Goal: Transaction & Acquisition: Purchase product/service

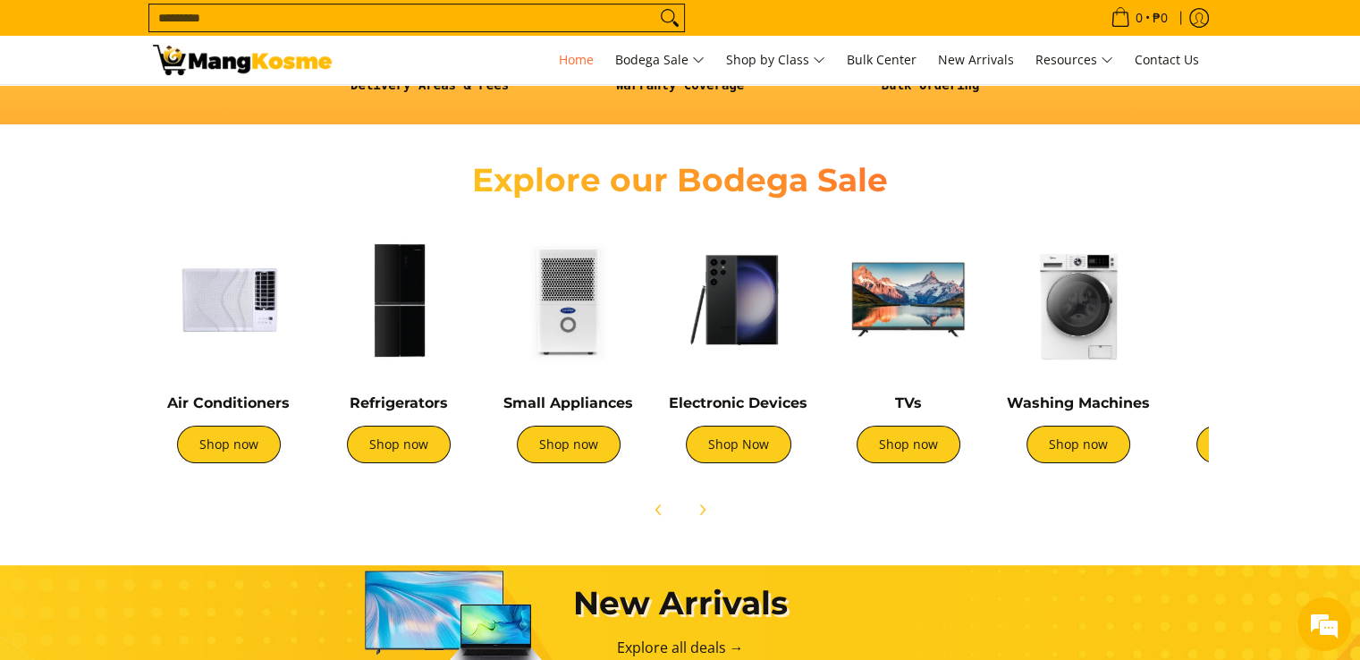
scroll to position [0, 2190]
click at [397, 444] on link "Shop now" at bounding box center [399, 445] width 104 height 38
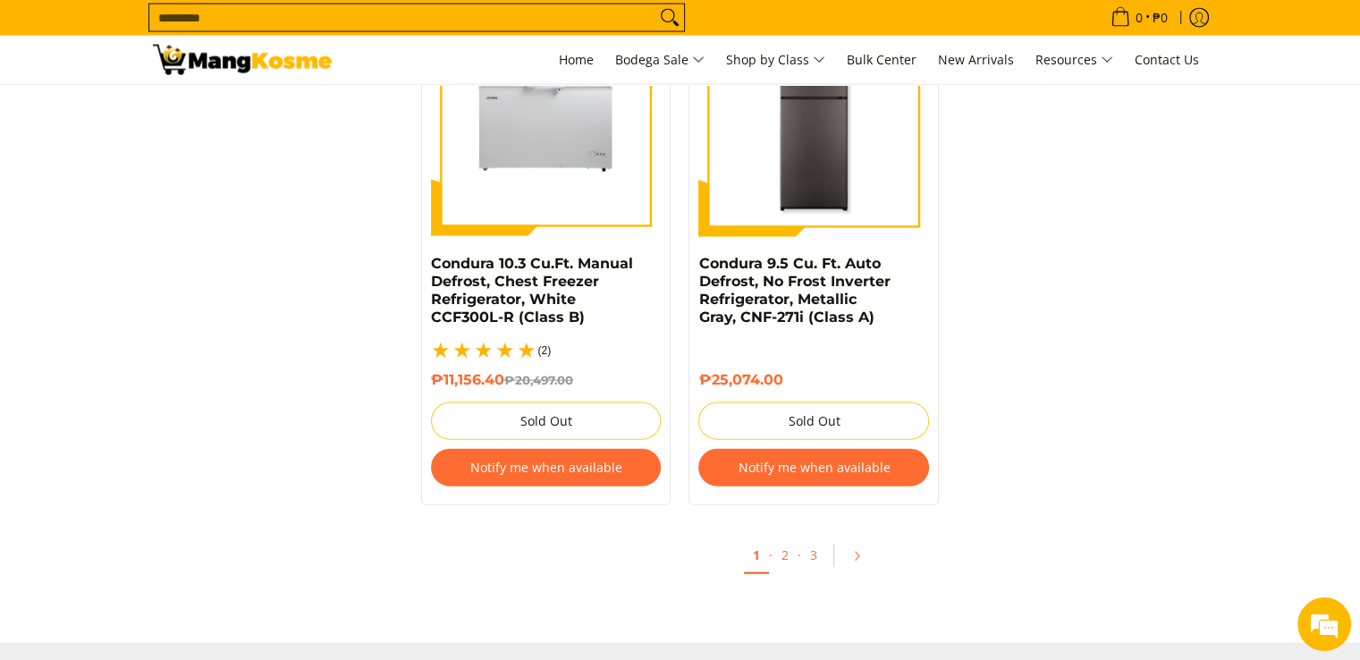
scroll to position [3849, 0]
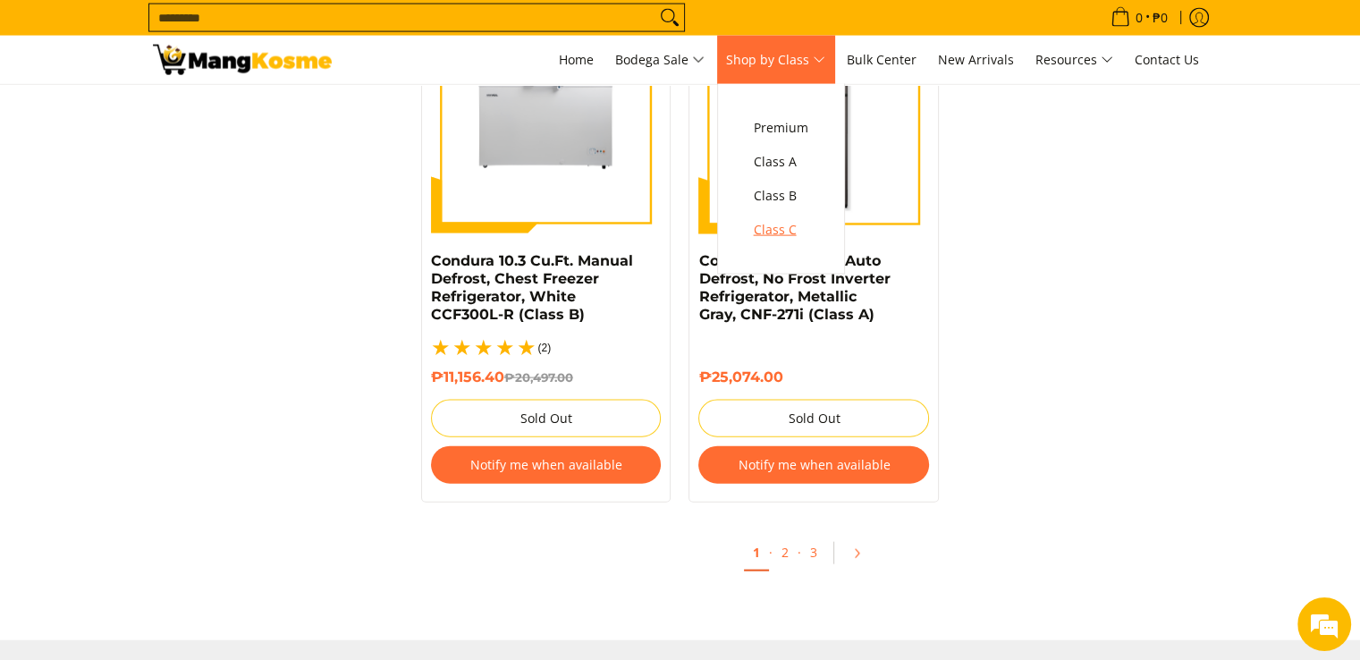
click at [793, 225] on span "Class C" at bounding box center [781, 230] width 55 height 22
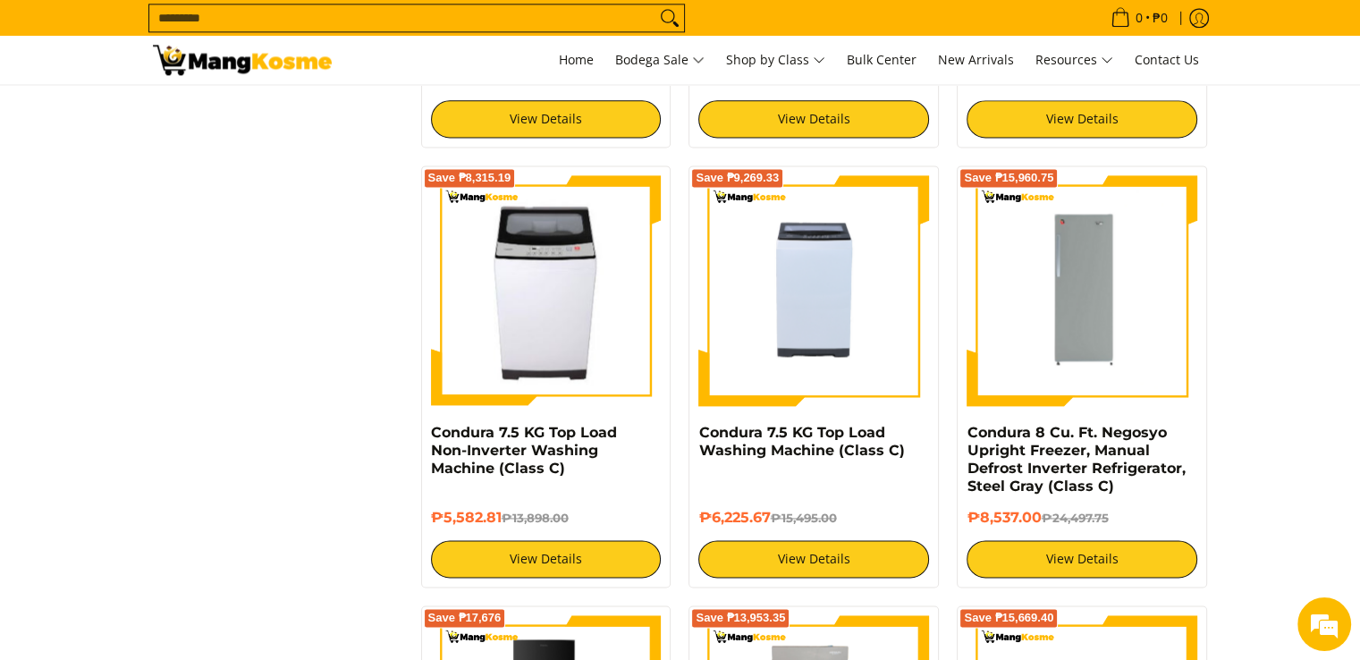
scroll to position [2593, 0]
